Goal: Information Seeking & Learning: Learn about a topic

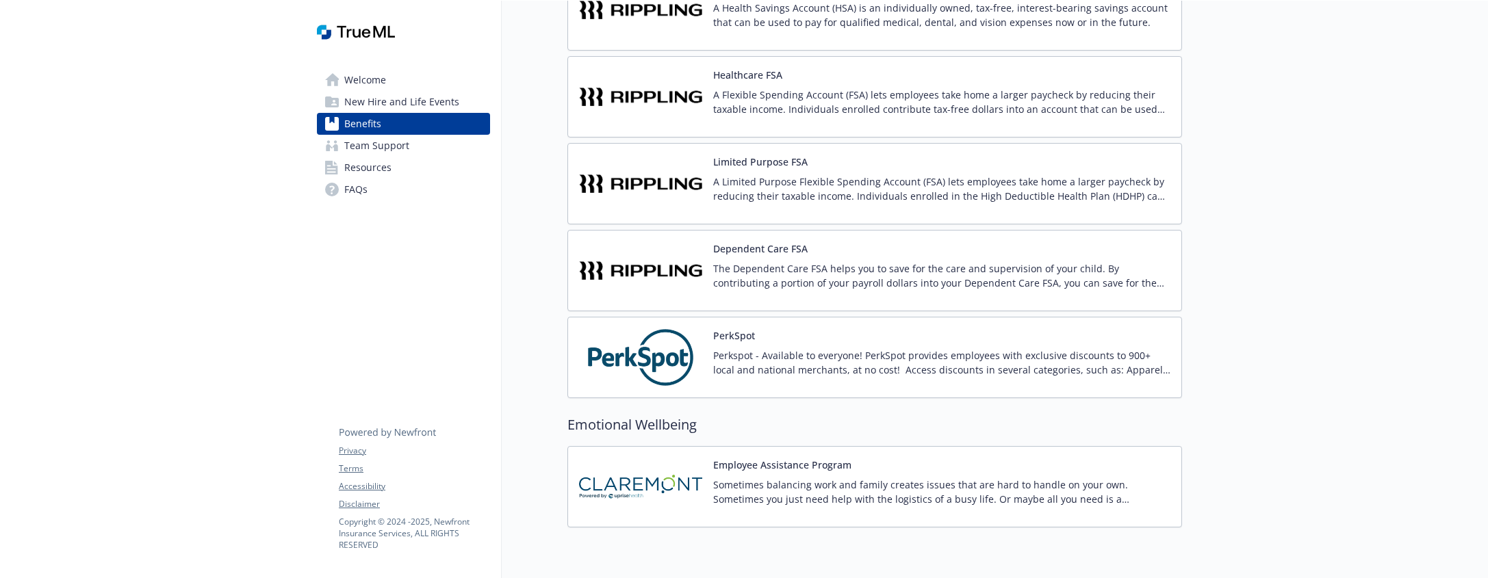
scroll to position [2060, 0]
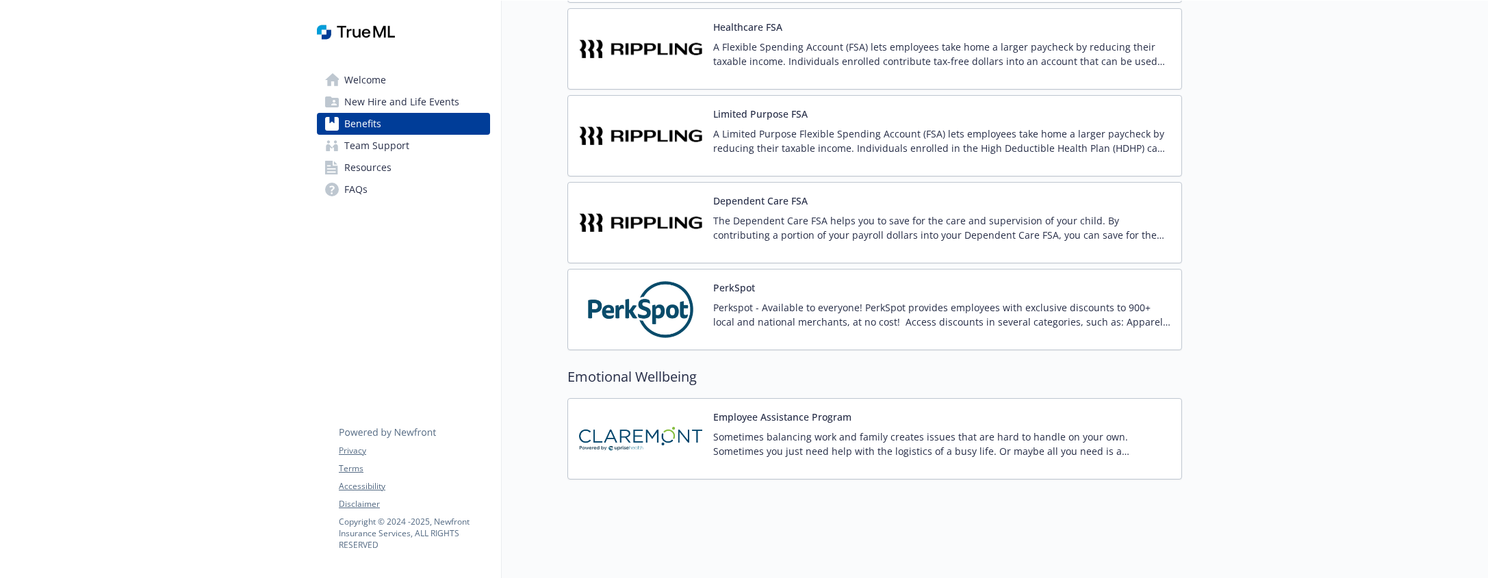
click at [688, 294] on img at bounding box center [640, 310] width 123 height 58
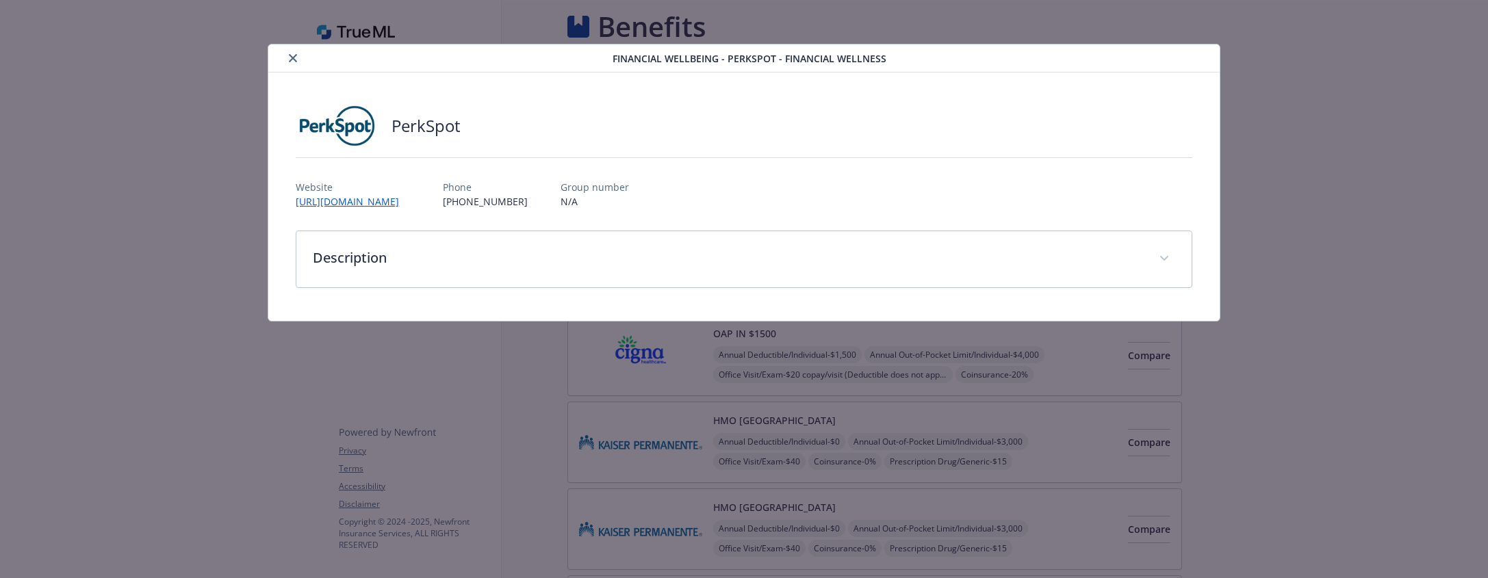
scroll to position [2060, 0]
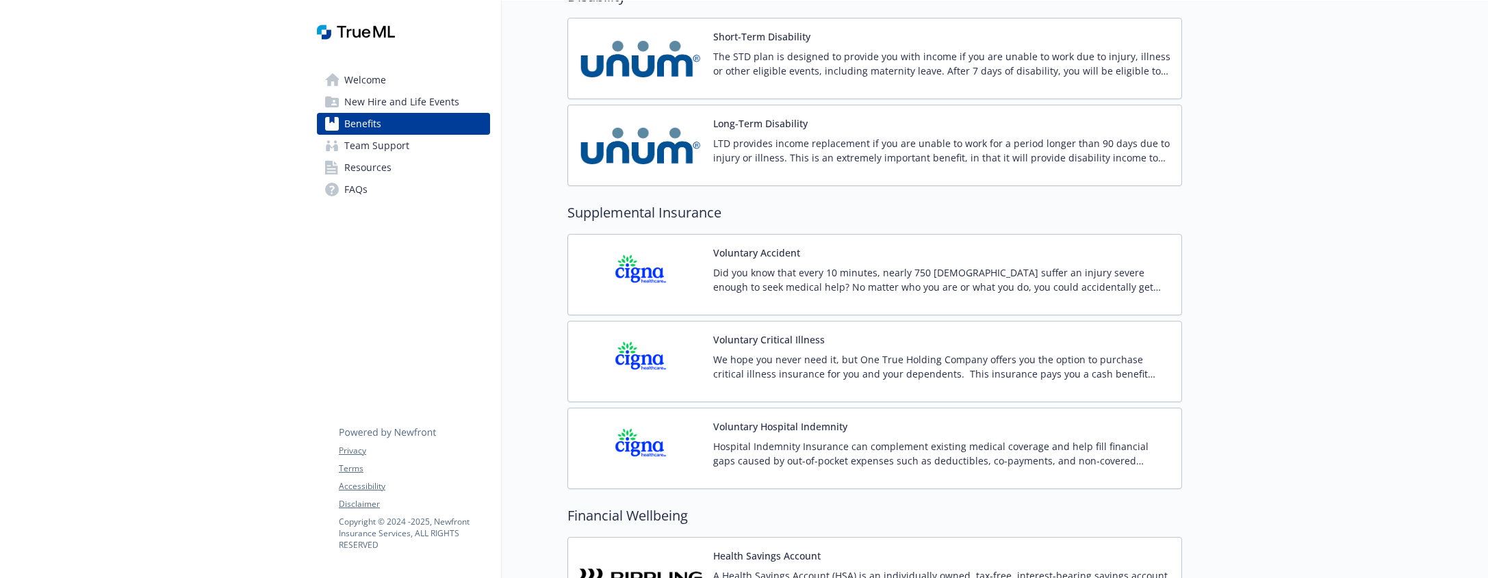
scroll to position [1426, 0]
